Goal: Information Seeking & Learning: Learn about a topic

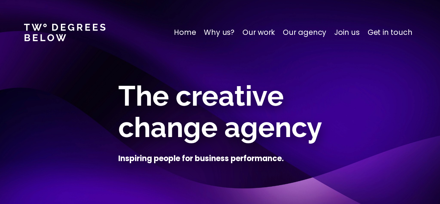
click at [262, 30] on p "Our work" at bounding box center [258, 32] width 32 height 11
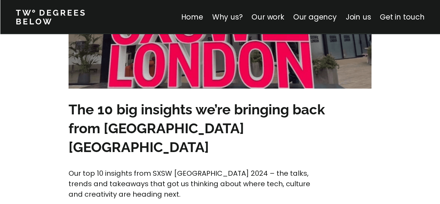
scroll to position [3065, 0]
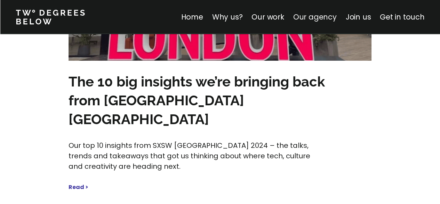
click at [324, 15] on link "Our agency" at bounding box center [314, 17] width 43 height 10
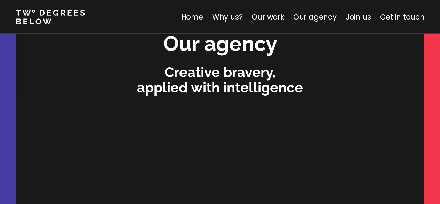
scroll to position [2125, 0]
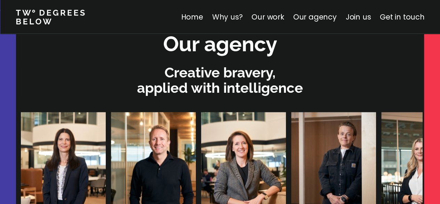
click at [226, 15] on link "Why us?" at bounding box center [227, 17] width 31 height 10
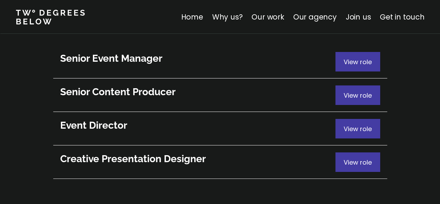
scroll to position [3863, 0]
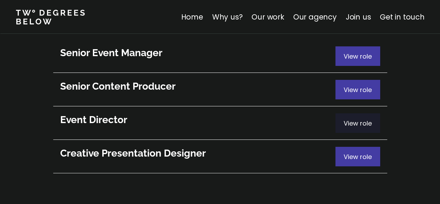
click at [352, 119] on span "View role" at bounding box center [358, 123] width 28 height 9
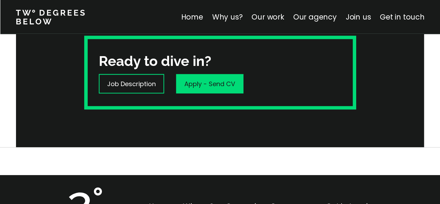
scroll to position [264, 0]
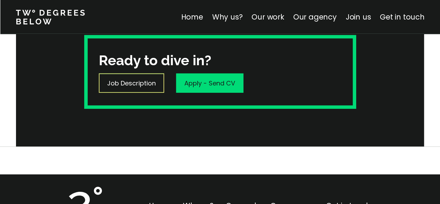
click at [144, 86] on p "Job Description" at bounding box center [131, 82] width 49 height 9
